Goal: Use online tool/utility: Utilize a website feature to perform a specific function

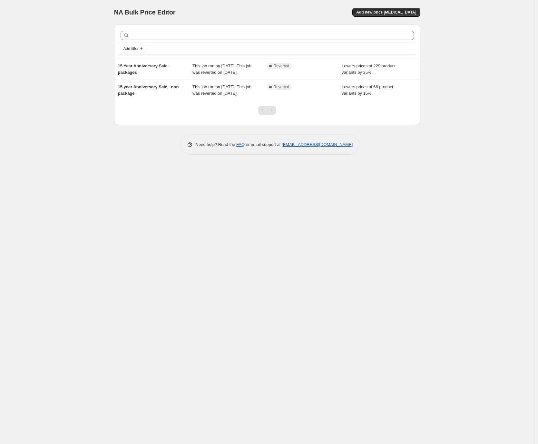
click at [69, 150] on div "NA Bulk Price Editor. This page is ready NA Bulk Price Editor Add new price [ME…" at bounding box center [267, 222] width 534 height 444
click at [24, 215] on div "NA Bulk Price Editor. This page is ready NA Bulk Price Editor Add new price [ME…" at bounding box center [267, 222] width 534 height 444
click at [16, 55] on div "NA Bulk Price Editor. This page is ready NA Bulk Price Editor Add new price [ME…" at bounding box center [267, 222] width 534 height 444
click at [46, 92] on div "NA Bulk Price Editor. This page is ready NA Bulk Price Editor Add new price [ME…" at bounding box center [267, 222] width 534 height 444
click at [41, 207] on div "NA Bulk Price Editor. This page is ready NA Bulk Price Editor Add new price [ME…" at bounding box center [267, 222] width 534 height 444
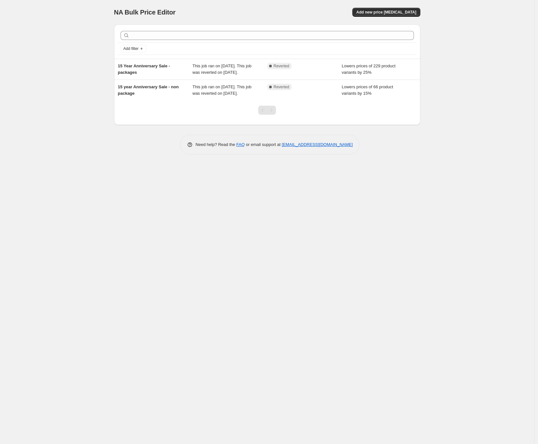
drag, startPoint x: 60, startPoint y: 209, endPoint x: 81, endPoint y: 179, distance: 36.7
click at [60, 208] on div "NA Bulk Price Editor. This page is ready NA Bulk Price Editor Add new price [ME…" at bounding box center [267, 222] width 534 height 444
